Goal: Information Seeking & Learning: Learn about a topic

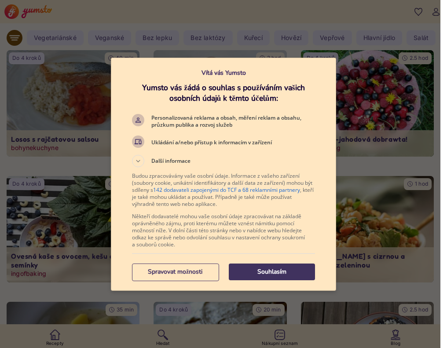
click at [243, 270] on p "Souhlasím" at bounding box center [272, 272] width 86 height 9
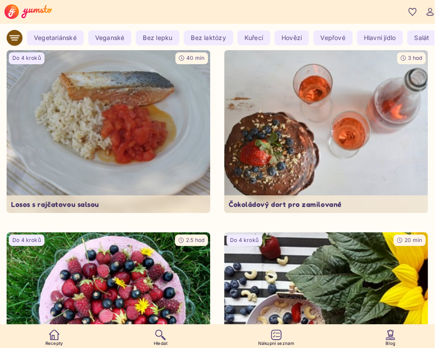
click at [16, 39] on icon at bounding box center [14, 38] width 11 height 11
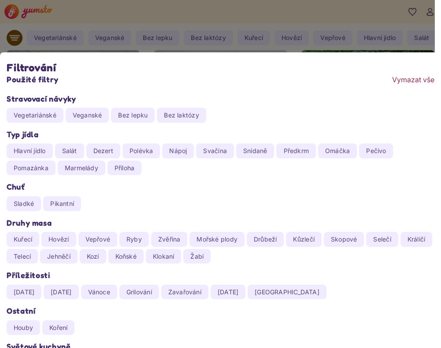
click at [104, 147] on span "Dezert" at bounding box center [103, 150] width 34 height 15
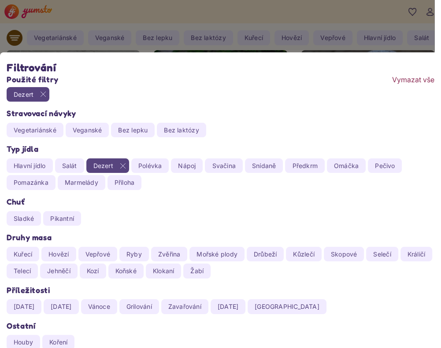
click at [377, 14] on div at bounding box center [220, 174] width 441 height 348
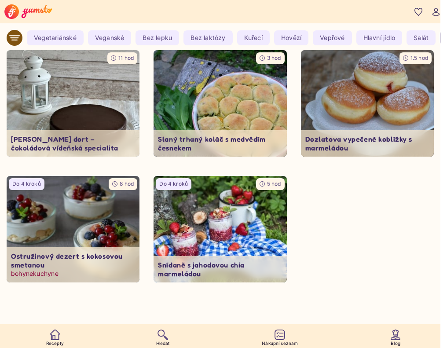
click at [11, 41] on icon at bounding box center [14, 38] width 11 height 11
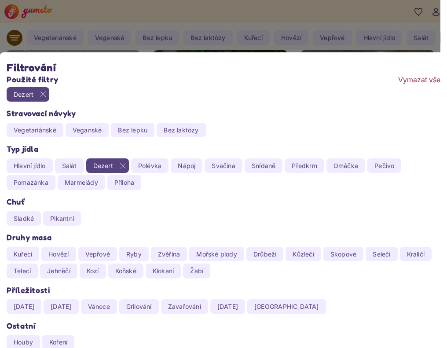
click at [120, 165] on span "Dezert" at bounding box center [103, 165] width 34 height 15
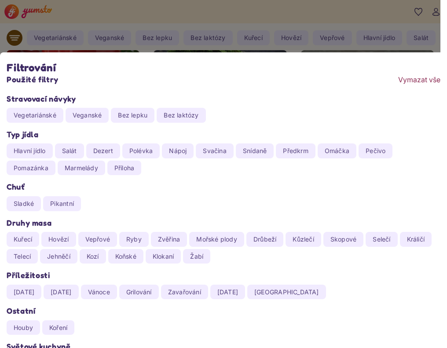
click at [302, 13] on div at bounding box center [223, 174] width 447 height 348
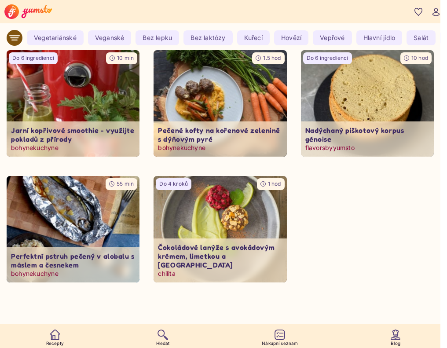
click at [14, 37] on icon at bounding box center [14, 38] width 11 height 11
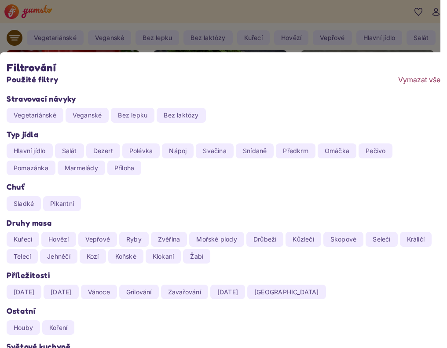
click at [141, 23] on div at bounding box center [223, 174] width 447 height 348
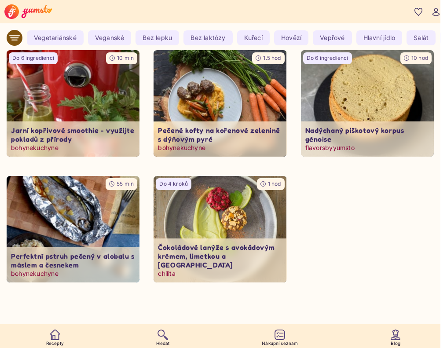
click at [168, 334] on nav "Recepty Hledat Nákupní seznam Blog" at bounding box center [223, 335] width 447 height 22
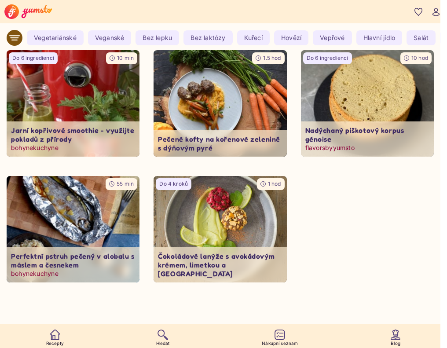
click at [163, 336] on icon at bounding box center [163, 335] width 11 height 11
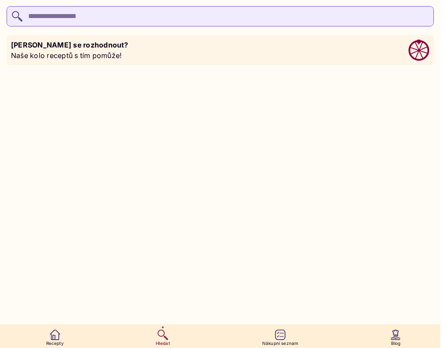
click at [114, 11] on input "search" at bounding box center [220, 16] width 427 height 20
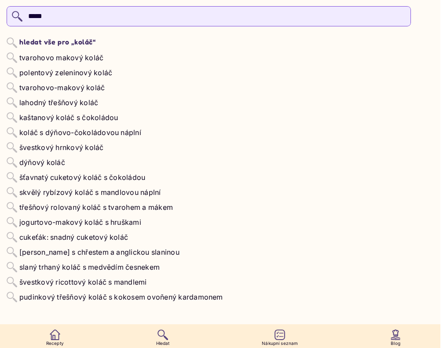
click at [26, 17] on input "*****" at bounding box center [209, 16] width 404 height 20
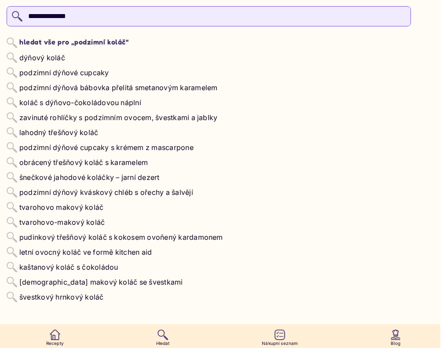
type input "**********"
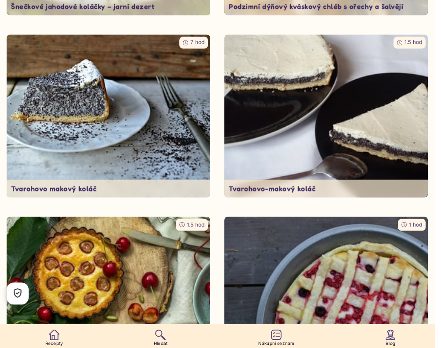
scroll to position [924, 0]
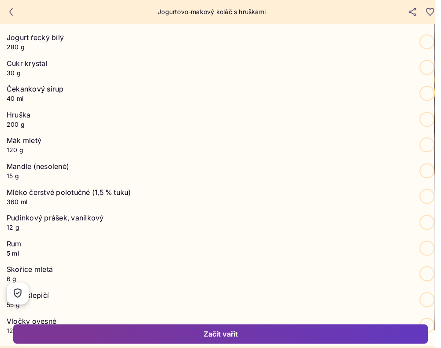
scroll to position [572, 0]
